Goal: Task Accomplishment & Management: Manage account settings

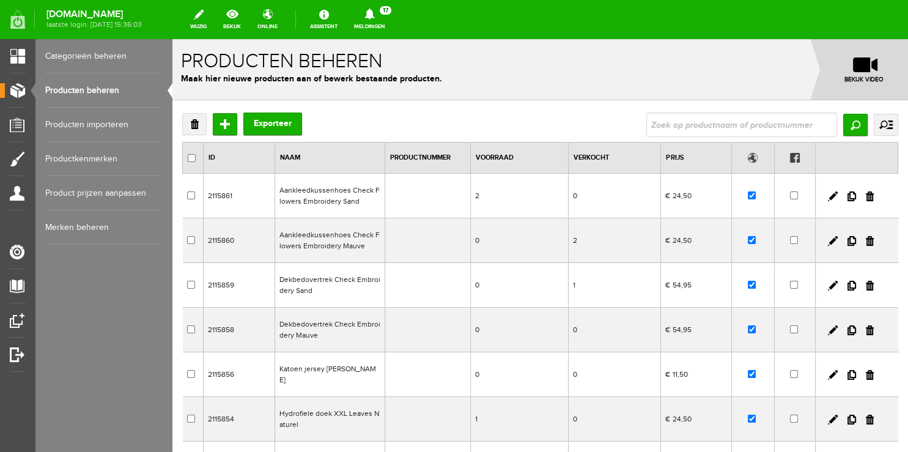
click at [105, 59] on link "Categorieën beheren" at bounding box center [103, 56] width 117 height 34
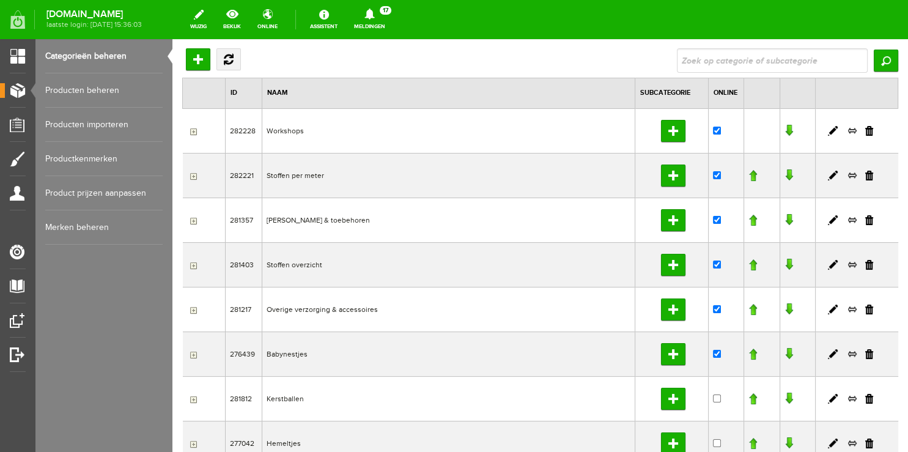
scroll to position [129, 0]
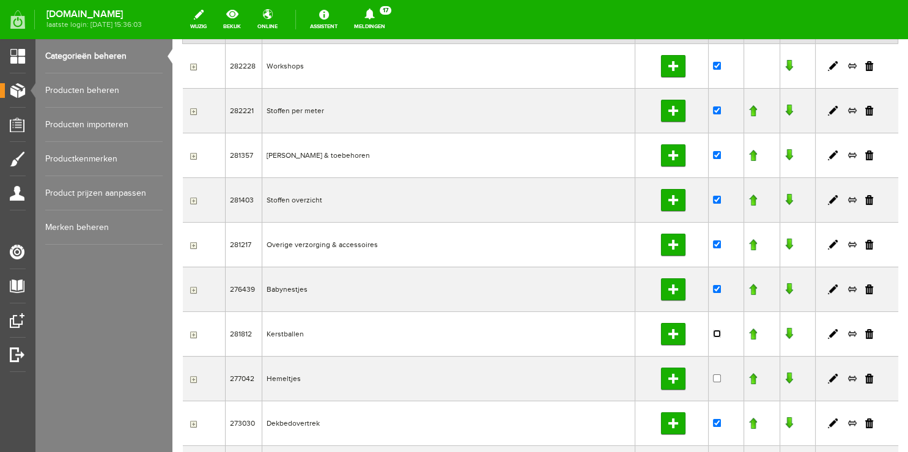
click at [713, 333] on input "checkbox" at bounding box center [717, 334] width 8 height 8
checkbox input "true"
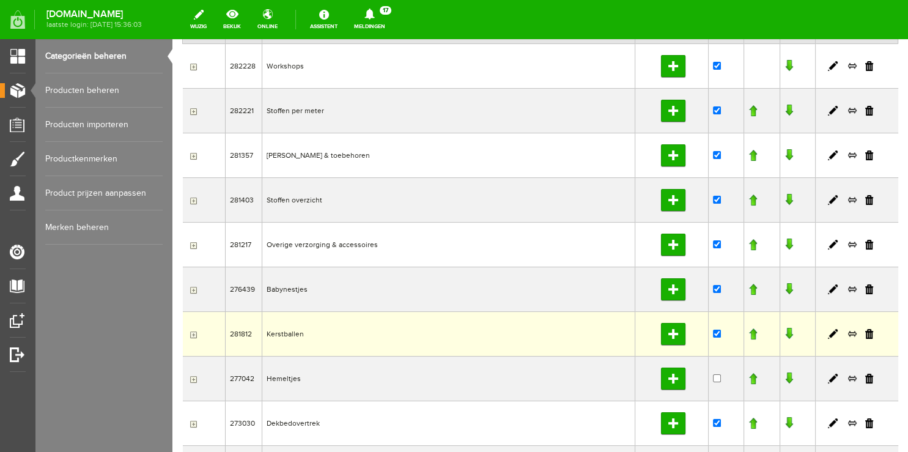
click at [288, 330] on td "Kerstballen" at bounding box center [448, 333] width 373 height 45
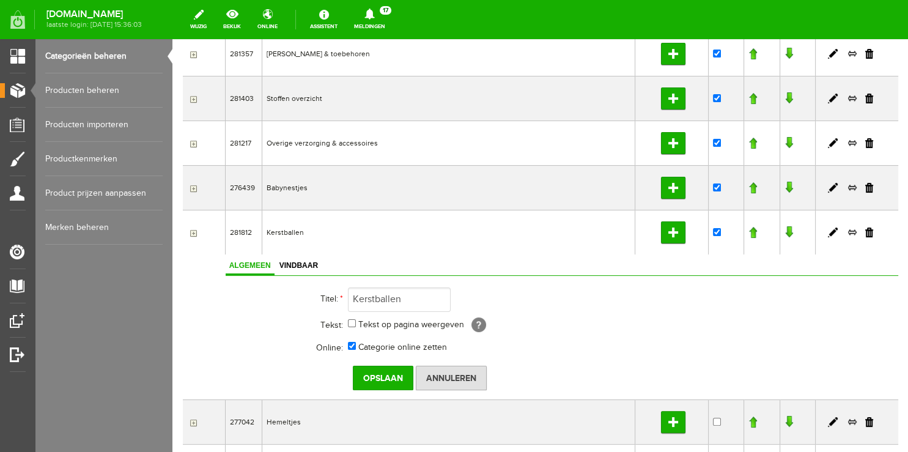
scroll to position [323, 0]
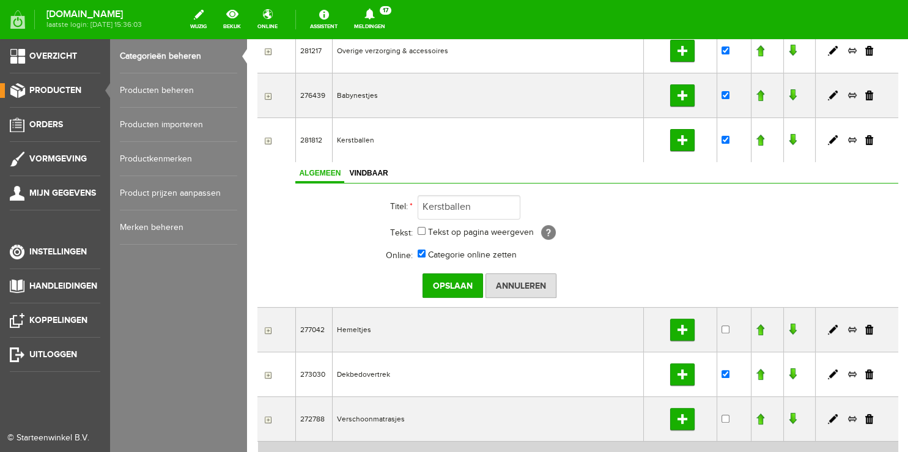
click at [42, 92] on span "Producten" at bounding box center [55, 90] width 52 height 10
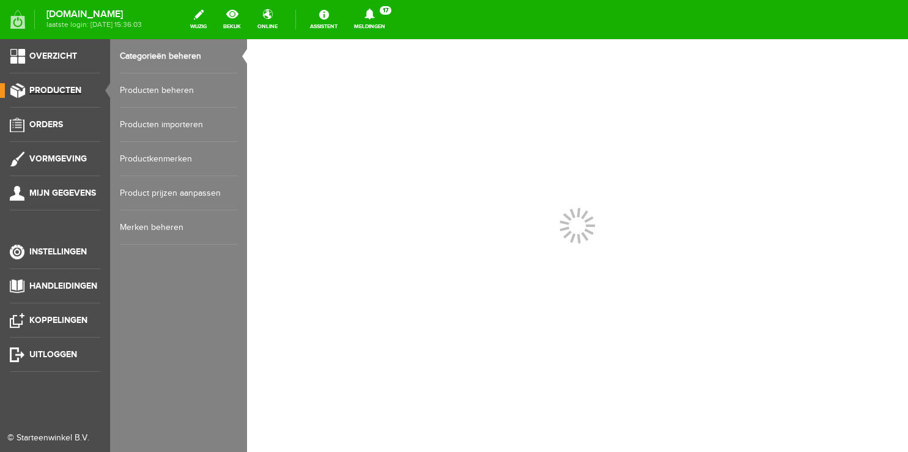
scroll to position [0, 0]
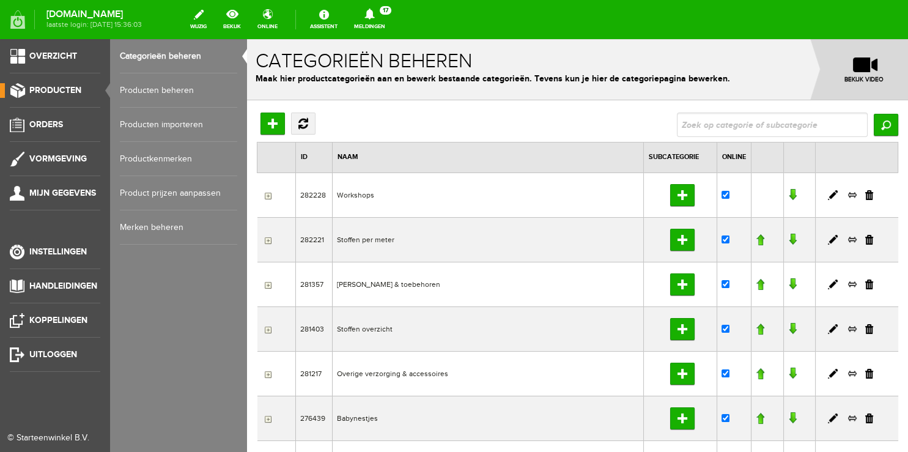
click at [160, 91] on link "Producten beheren" at bounding box center [178, 90] width 117 height 34
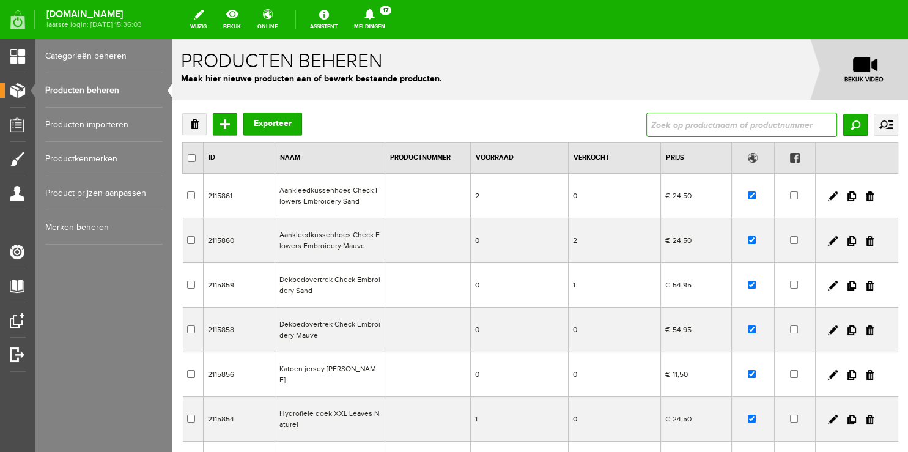
click at [660, 132] on input "text" at bounding box center [742, 125] width 191 height 24
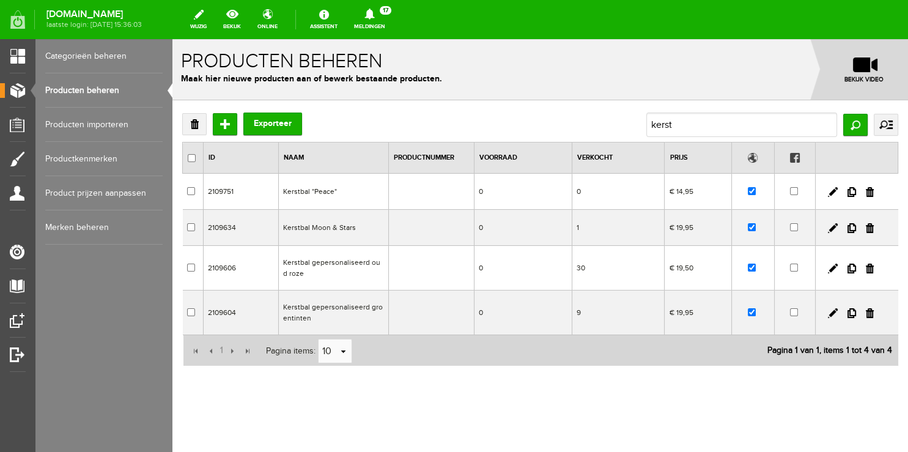
click at [88, 63] on link "Categorieën beheren" at bounding box center [103, 56] width 117 height 34
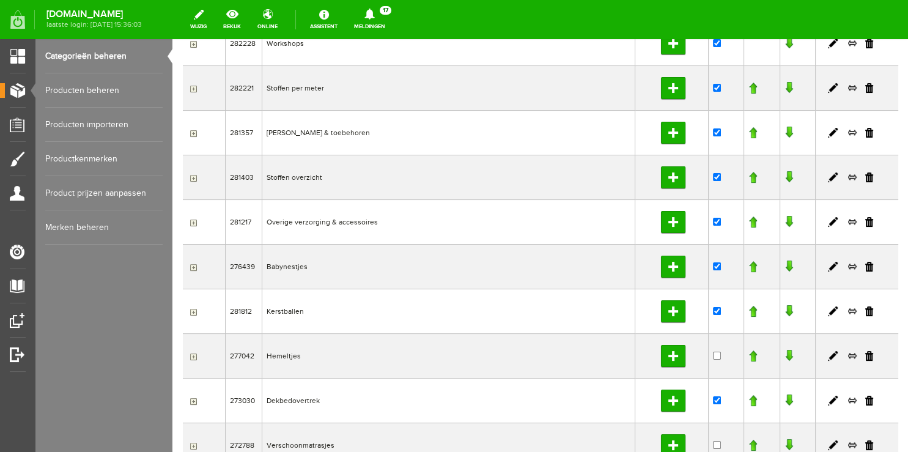
scroll to position [193, 0]
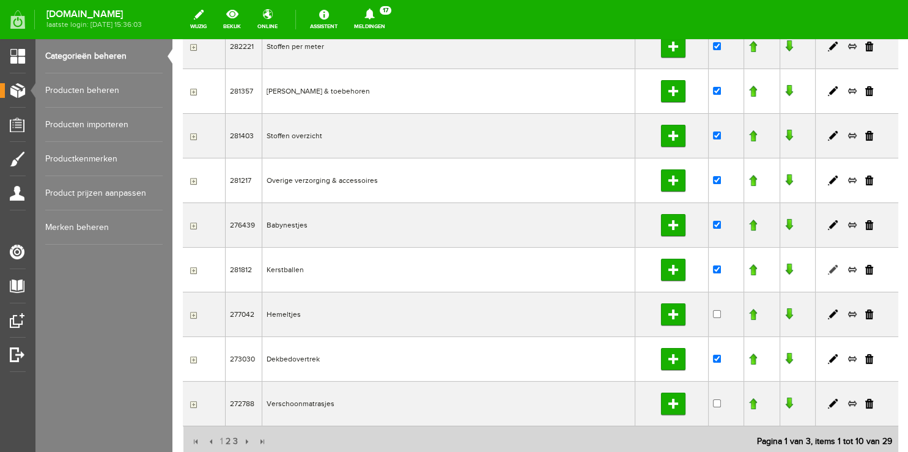
click at [828, 268] on link at bounding box center [833, 270] width 10 height 10
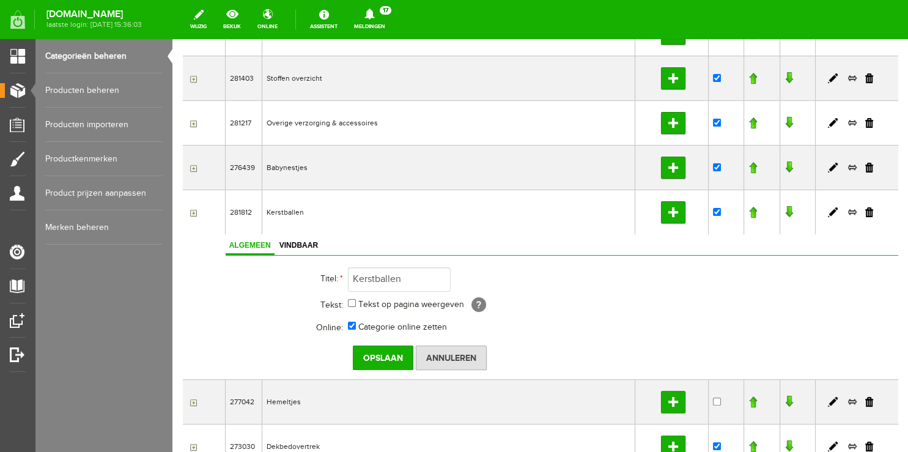
scroll to position [237, 0]
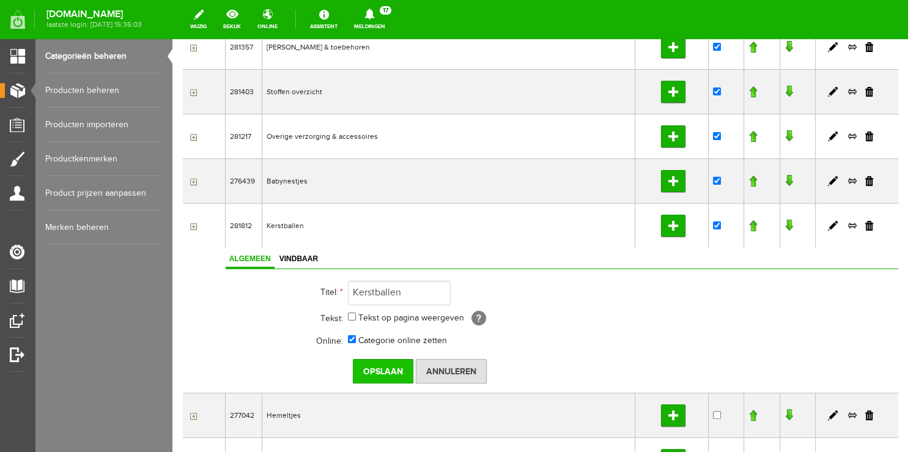
click at [393, 366] on input "Opslaan" at bounding box center [383, 371] width 61 height 24
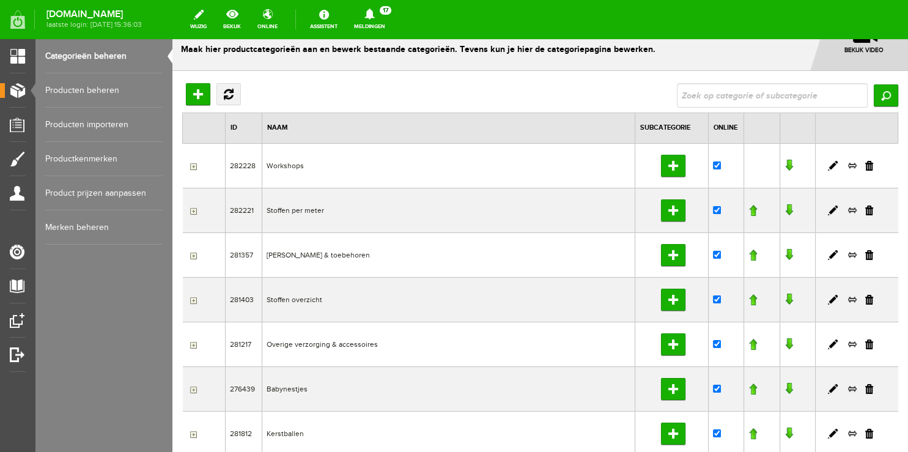
scroll to position [0, 0]
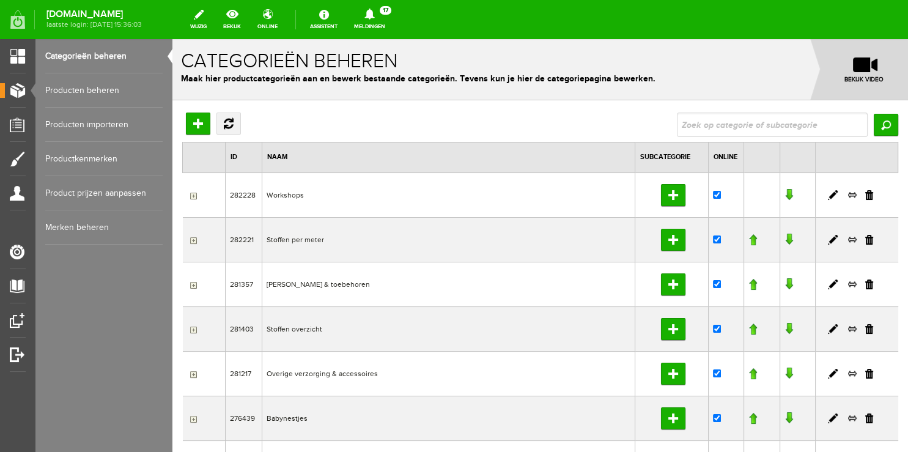
click at [75, 91] on link "Producten beheren" at bounding box center [103, 90] width 117 height 34
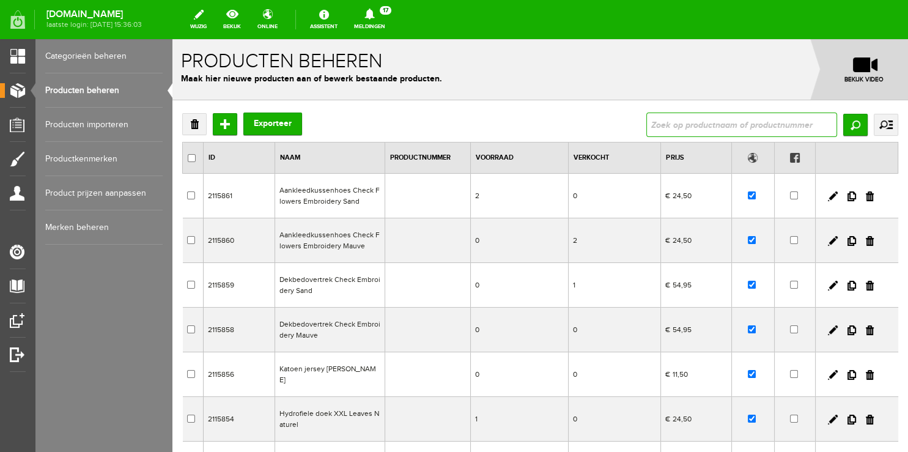
click at [677, 127] on input "text" at bounding box center [742, 125] width 191 height 24
type input "cacke"
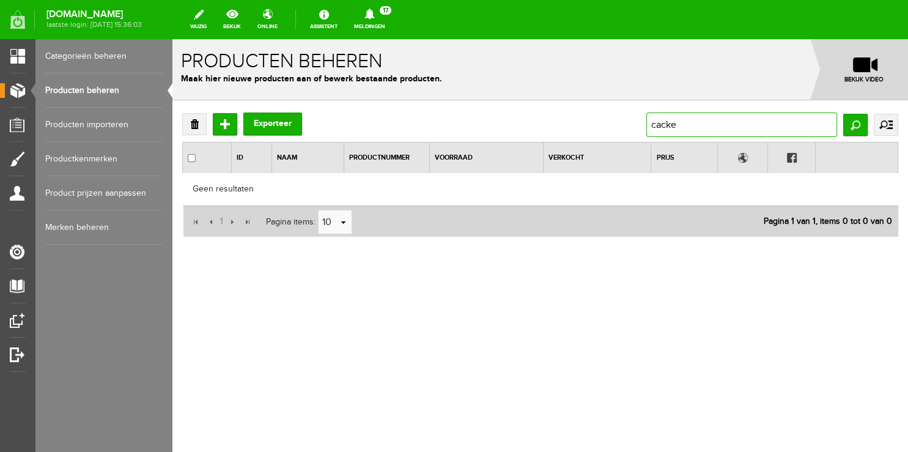
click at [669, 127] on input "cacke" at bounding box center [742, 125] width 191 height 24
type input "cake"
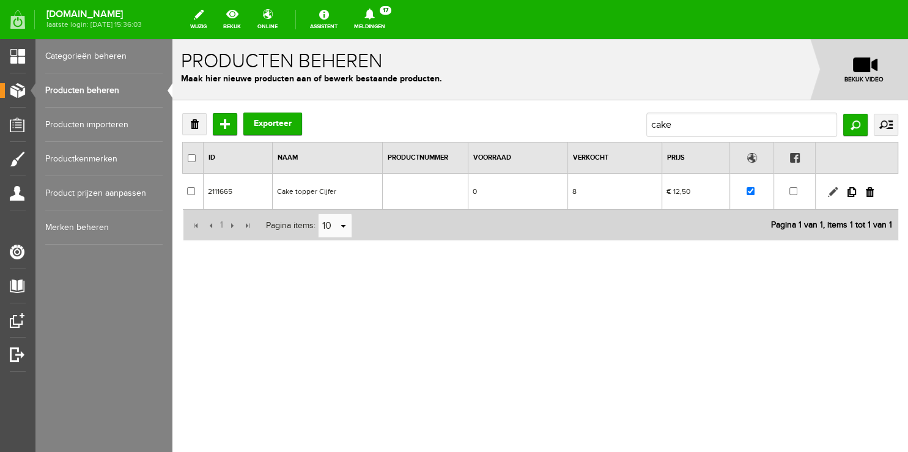
click at [831, 195] on link at bounding box center [833, 192] width 10 height 10
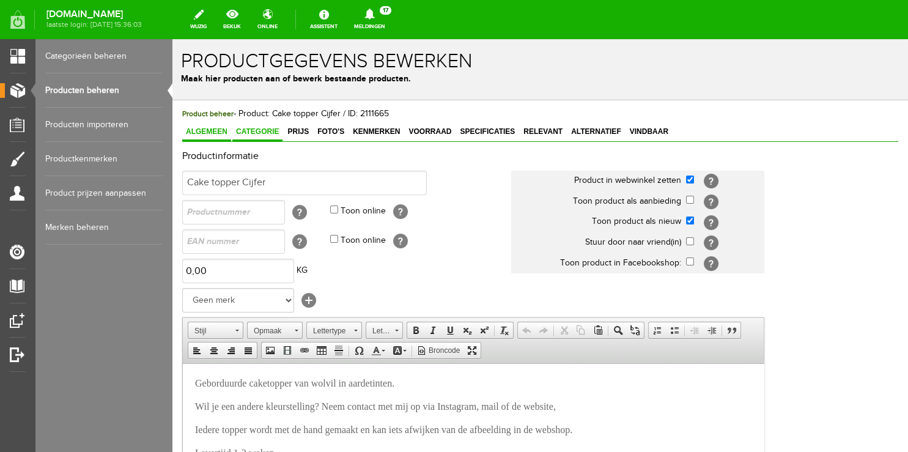
click at [242, 127] on link "Categorie" at bounding box center [257, 133] width 50 height 18
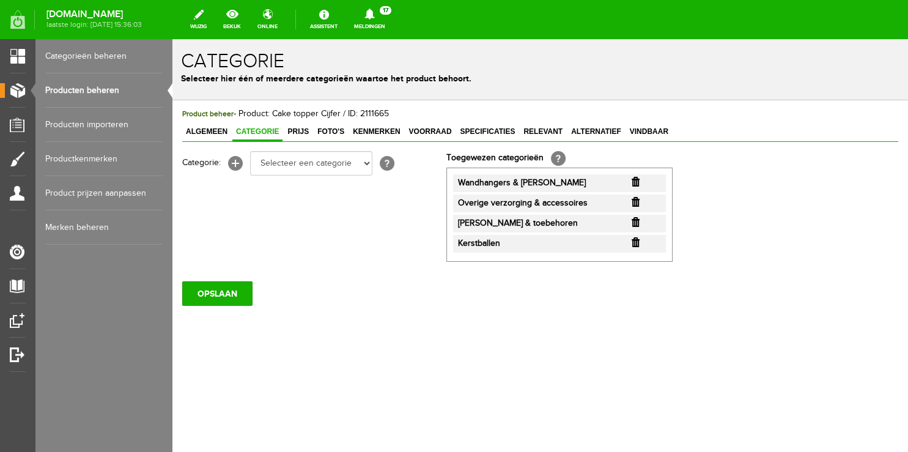
click at [637, 242] on input "button" at bounding box center [636, 242] width 8 height 10
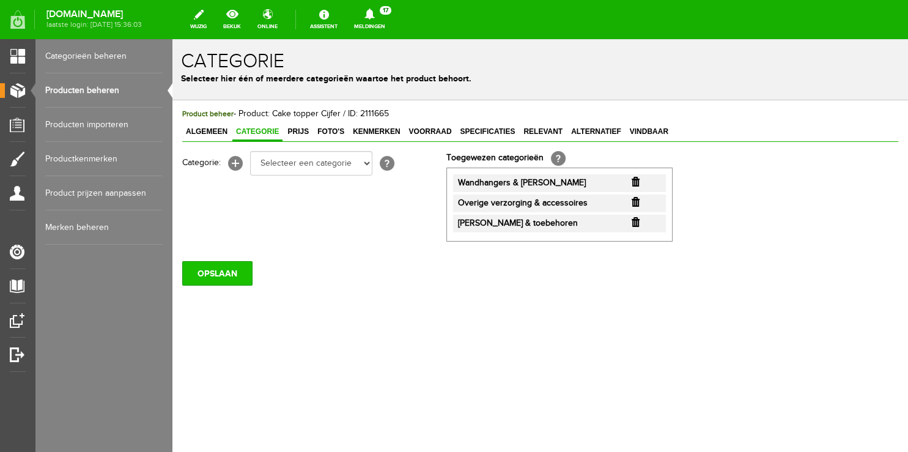
click at [212, 273] on input "OPSLAAN" at bounding box center [217, 273] width 70 height 24
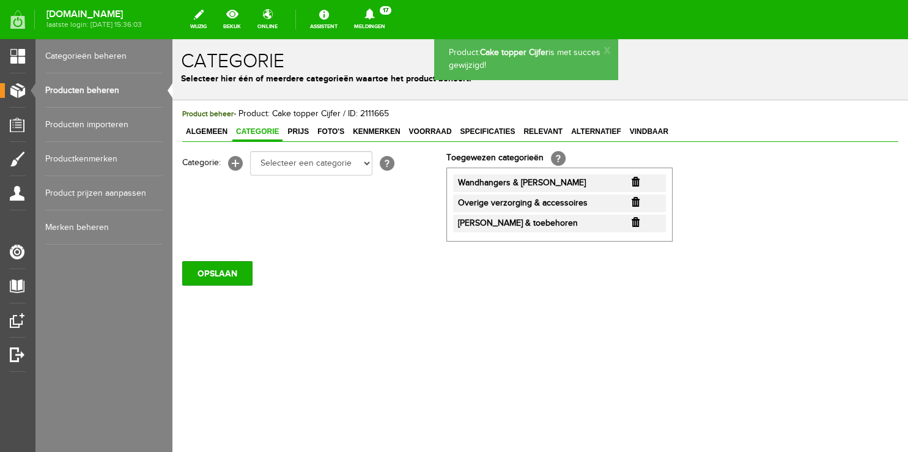
click at [84, 84] on link "Producten beheren" at bounding box center [103, 90] width 117 height 34
